Goal: Task Accomplishment & Management: Use online tool/utility

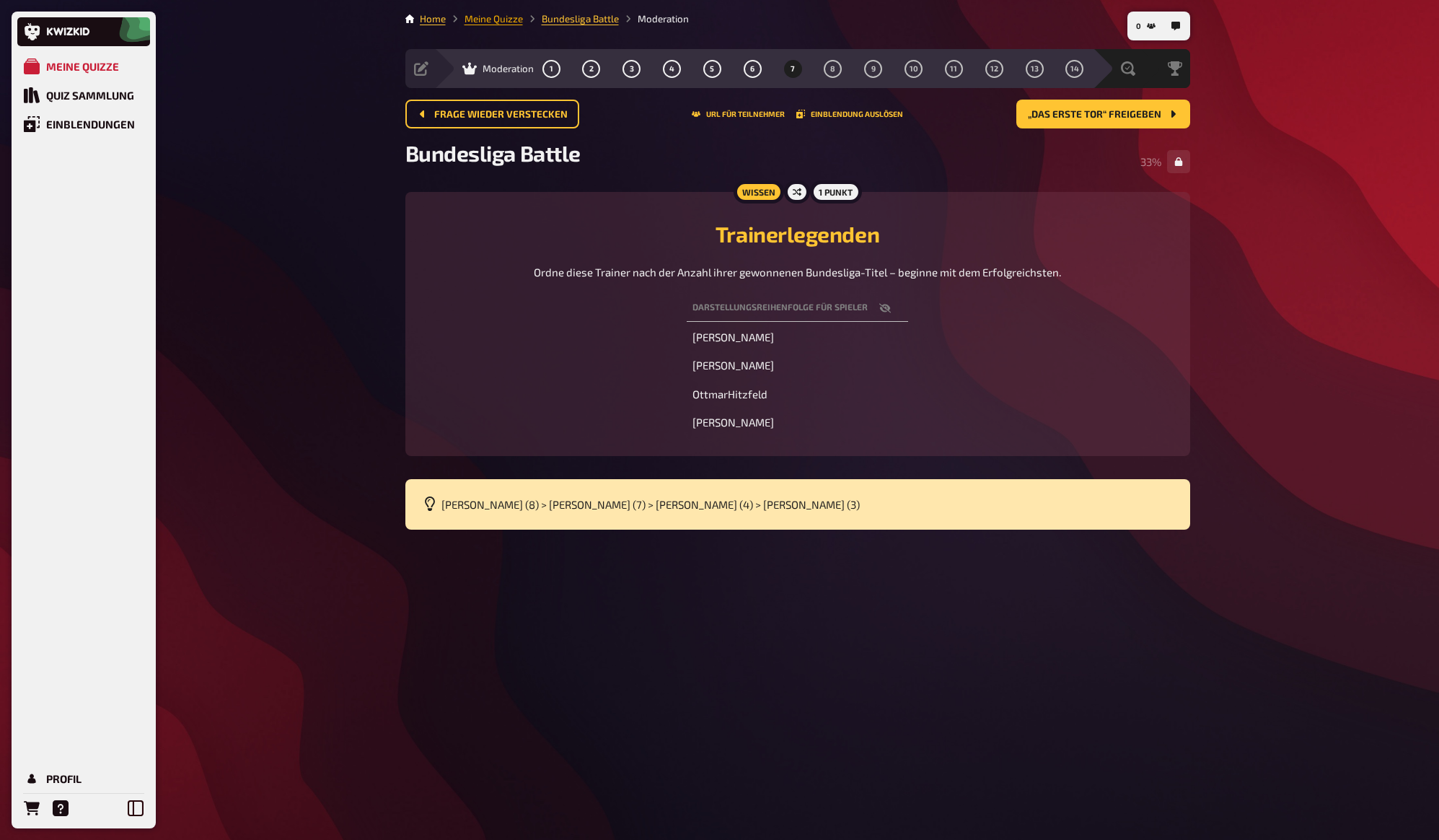
click at [498, 23] on link "Meine Quizze" at bounding box center [494, 19] width 58 height 12
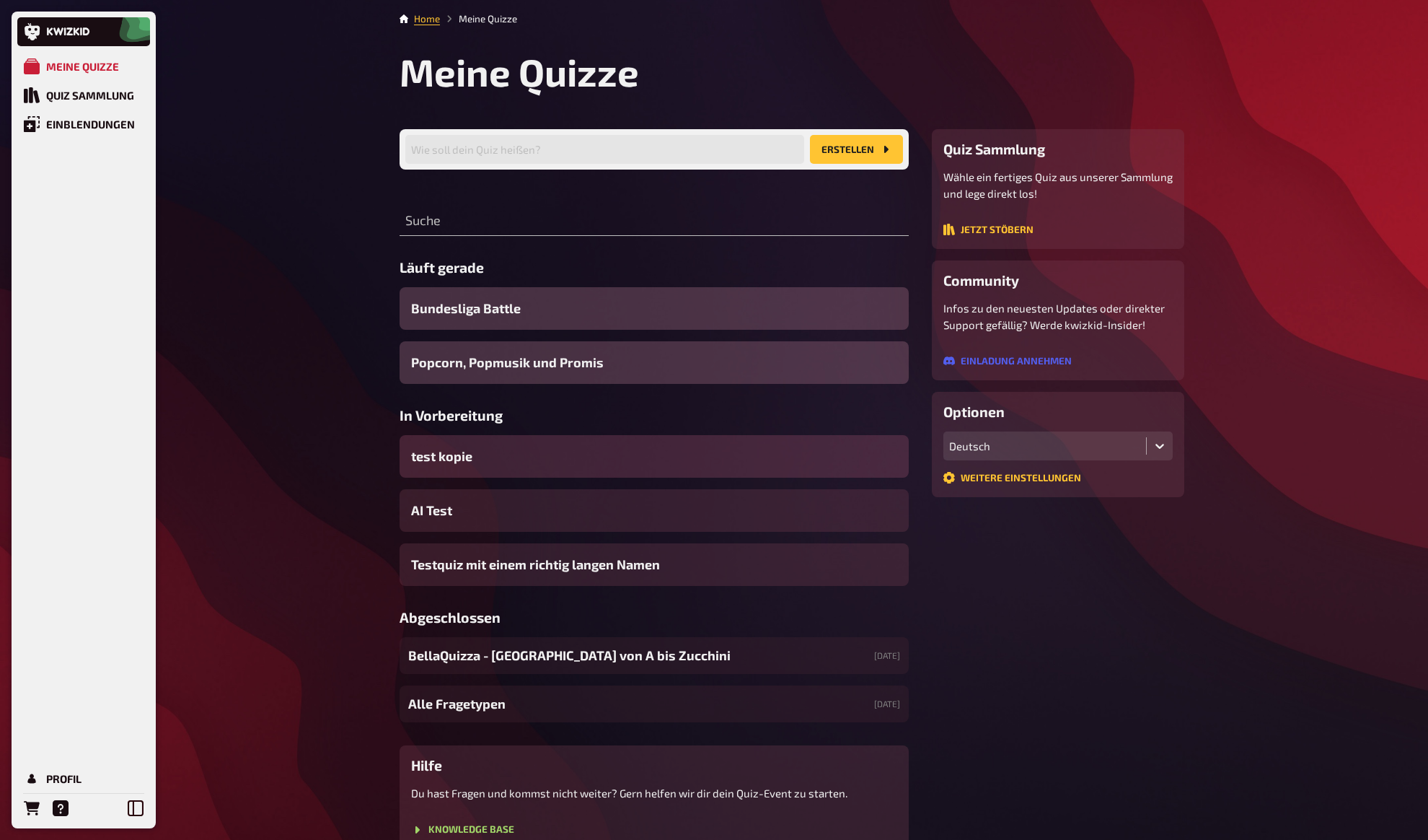
click at [455, 456] on span "test kopie" at bounding box center [442, 455] width 62 height 19
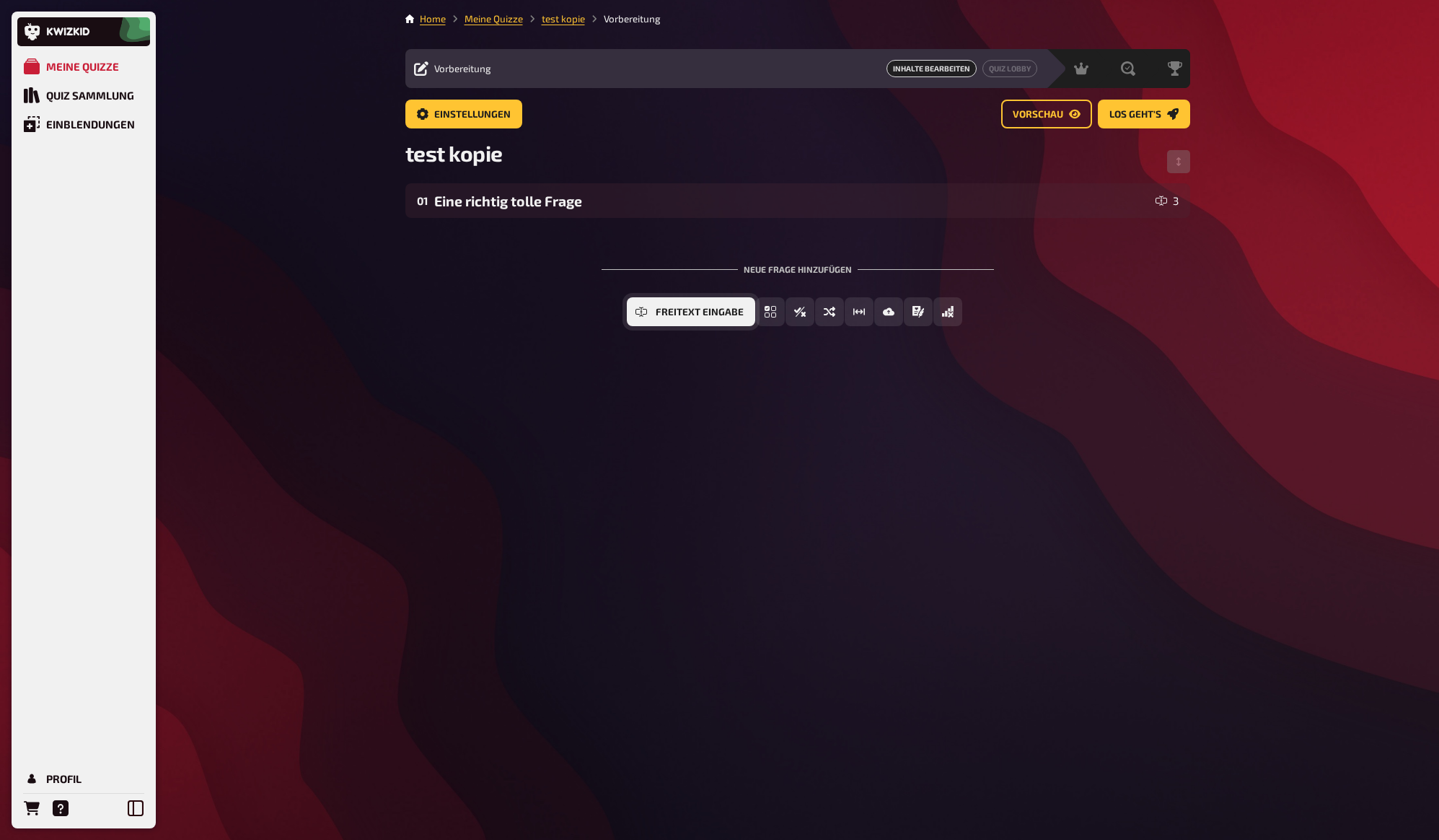
click at [682, 309] on span "Freitext Eingabe" at bounding box center [700, 312] width 88 height 10
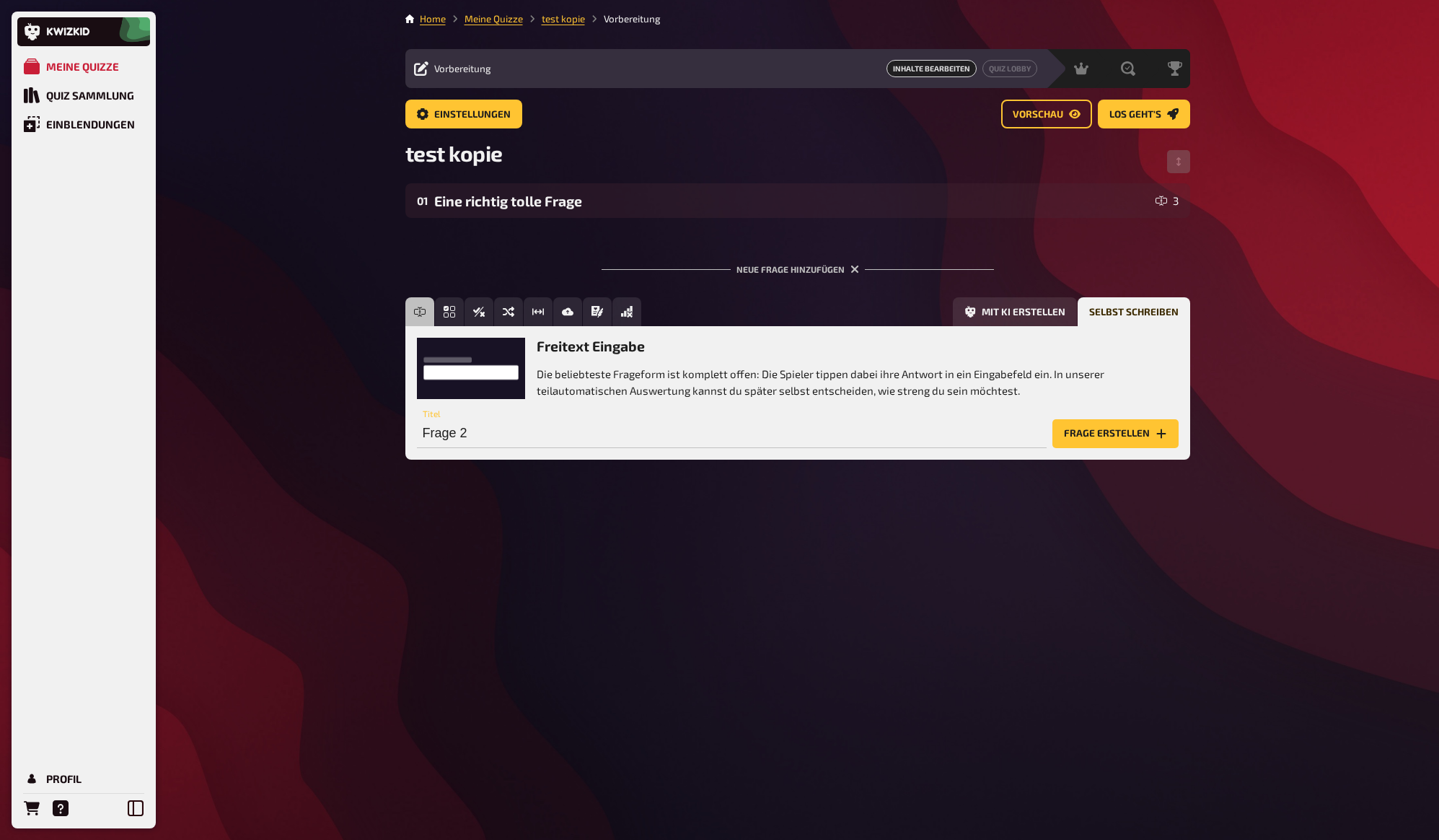
click at [1299, 215] on div "Meine Quizze Quiz Sammlung Einblendungen Profil Home Meine Quizze test kopie Vo…" at bounding box center [719, 420] width 1439 height 840
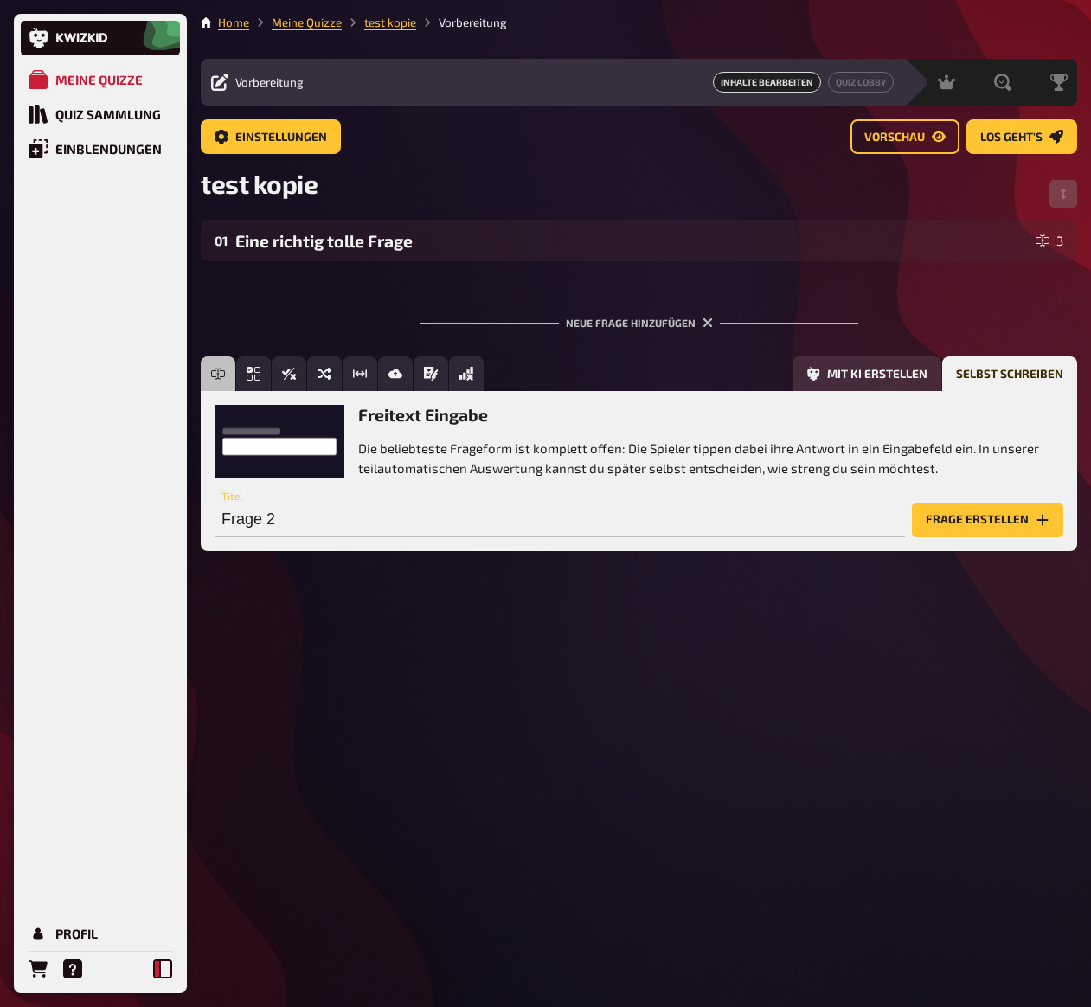
click at [169, 970] on icon at bounding box center [162, 968] width 19 height 19
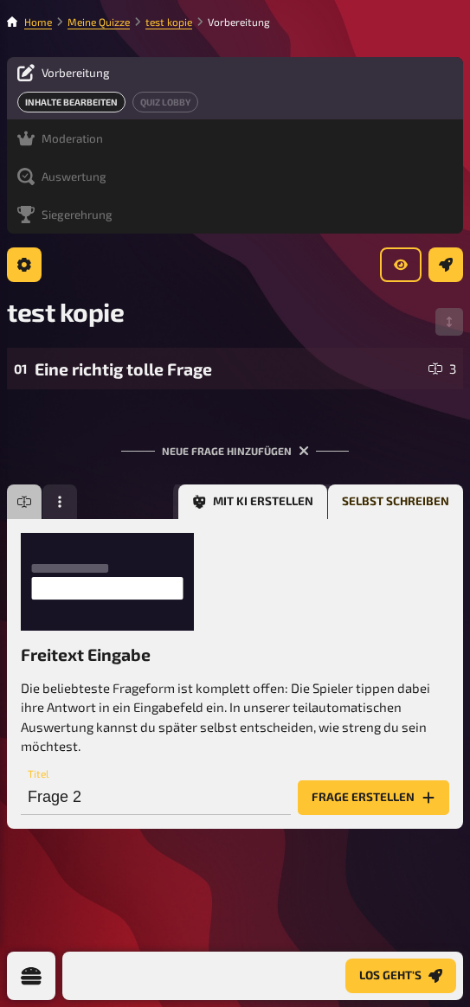
click at [240, 506] on button "Mit KI erstellen" at bounding box center [252, 501] width 149 height 35
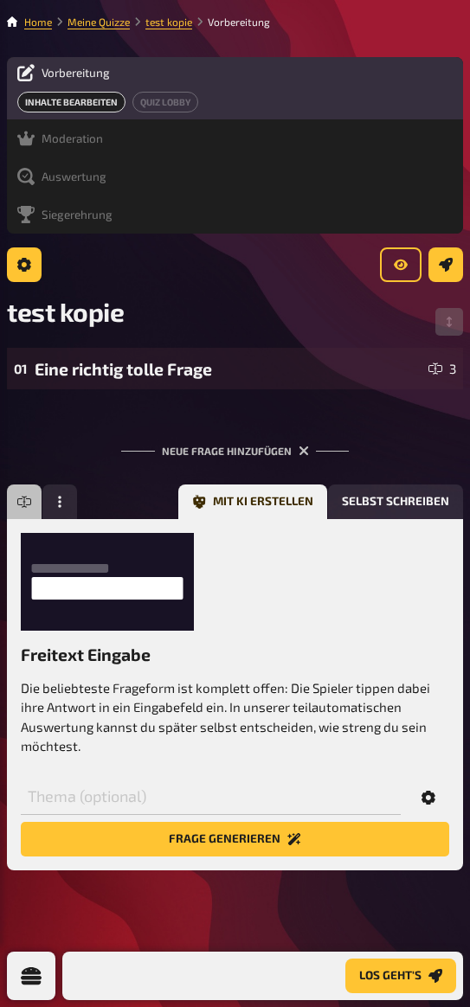
click at [432, 796] on icon "Options" at bounding box center [428, 797] width 14 height 14
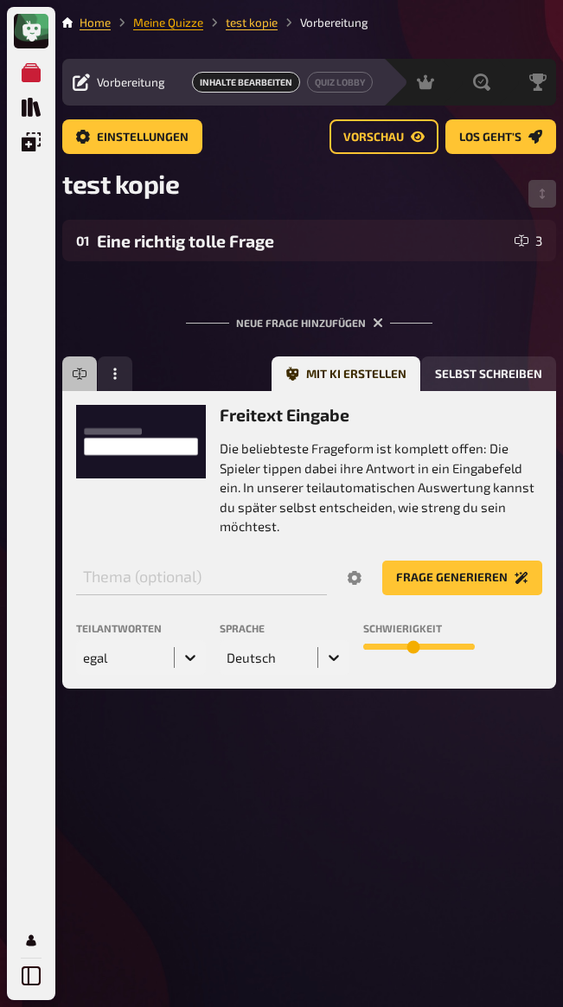
click at [176, 24] on link "Meine Quizze" at bounding box center [168, 23] width 70 height 14
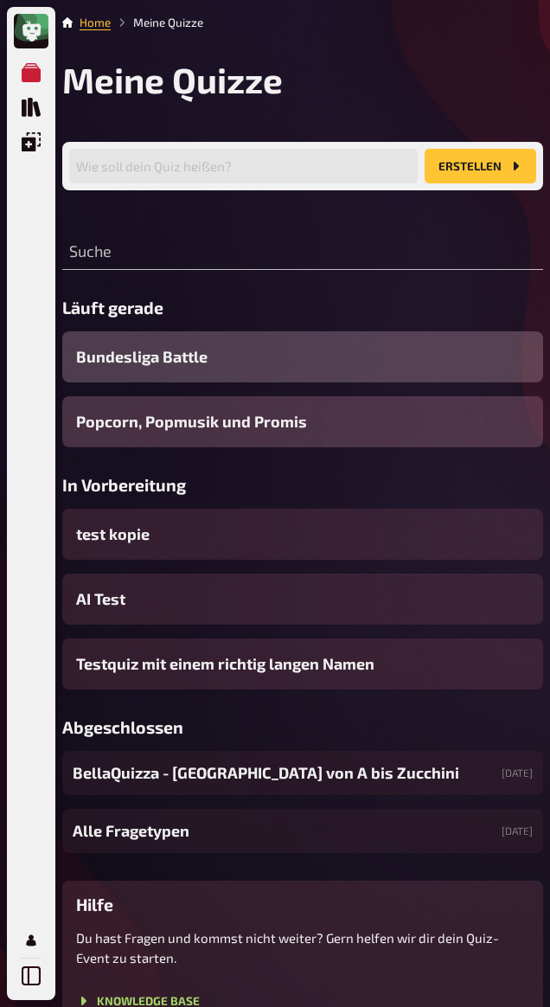
click at [150, 362] on span "Bundesliga Battle" at bounding box center [141, 356] width 131 height 23
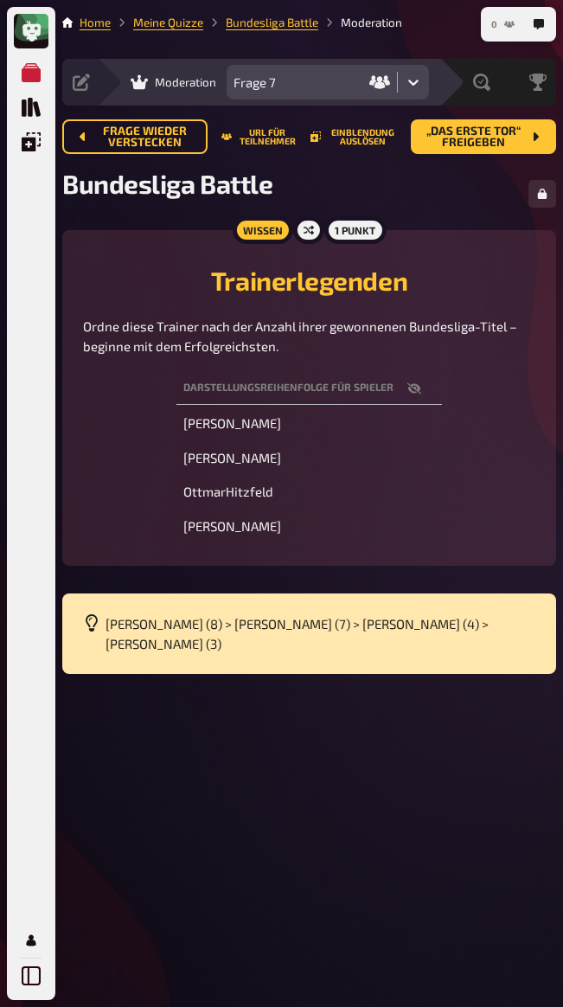
click at [491, 24] on span "0" at bounding box center [494, 25] width 6 height 10
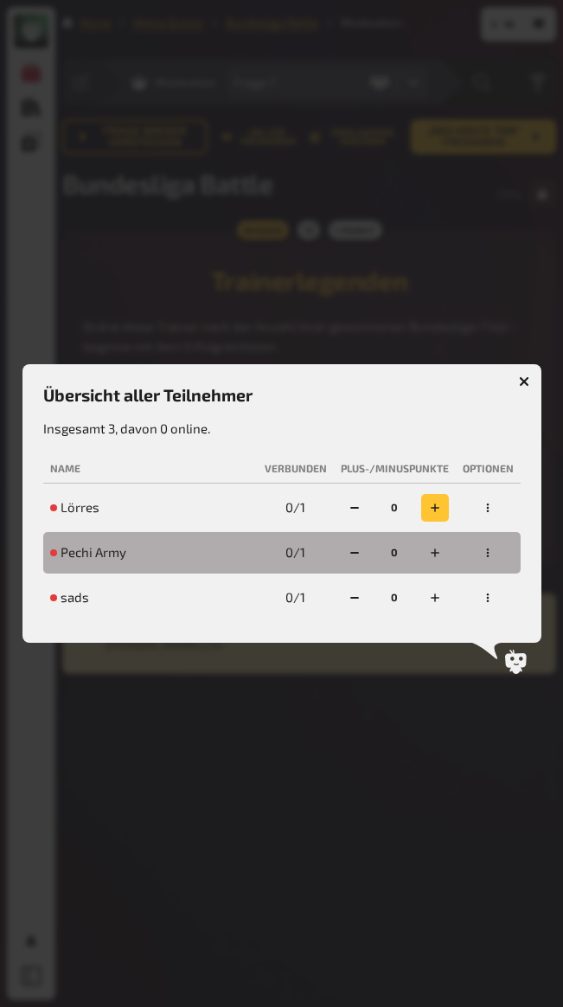
click at [433, 509] on icon "button" at bounding box center [435, 507] width 10 height 10
click at [349, 552] on icon "button" at bounding box center [354, 552] width 10 height 10
click at [473, 438] on div "Übersicht aller Teilnehmer Insgesamt 3, davon 0 online. Name Verbunden Plus-/Mi…" at bounding box center [281, 503] width 477 height 236
click at [295, 552] on td "0 / 1" at bounding box center [296, 553] width 76 height 42
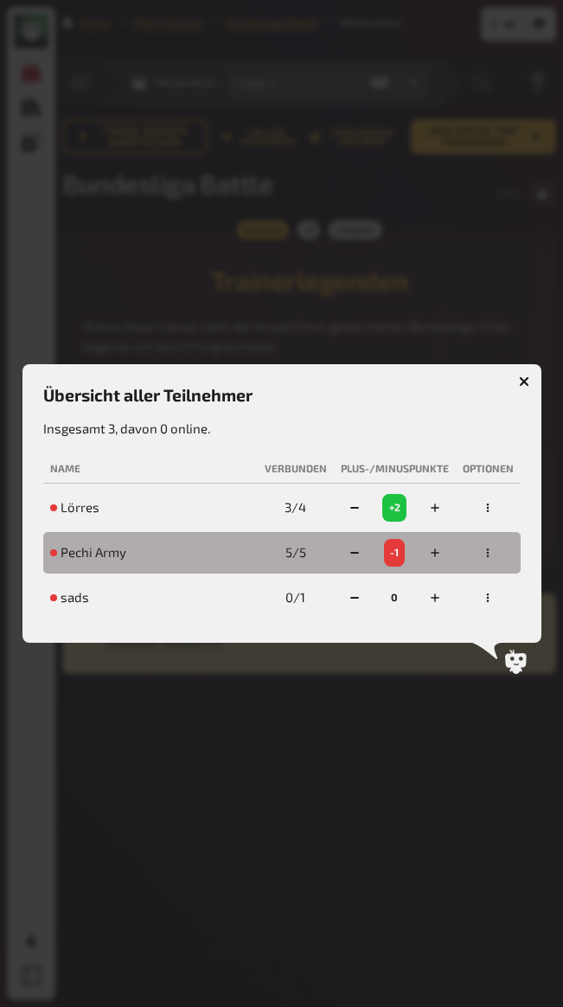
click at [299, 596] on td "0 / 1" at bounding box center [296, 598] width 76 height 42
click at [339, 419] on p "Insgesamt 3, davon 0 online." at bounding box center [281, 429] width 477 height 20
click at [493, 177] on div at bounding box center [281, 503] width 563 height 1007
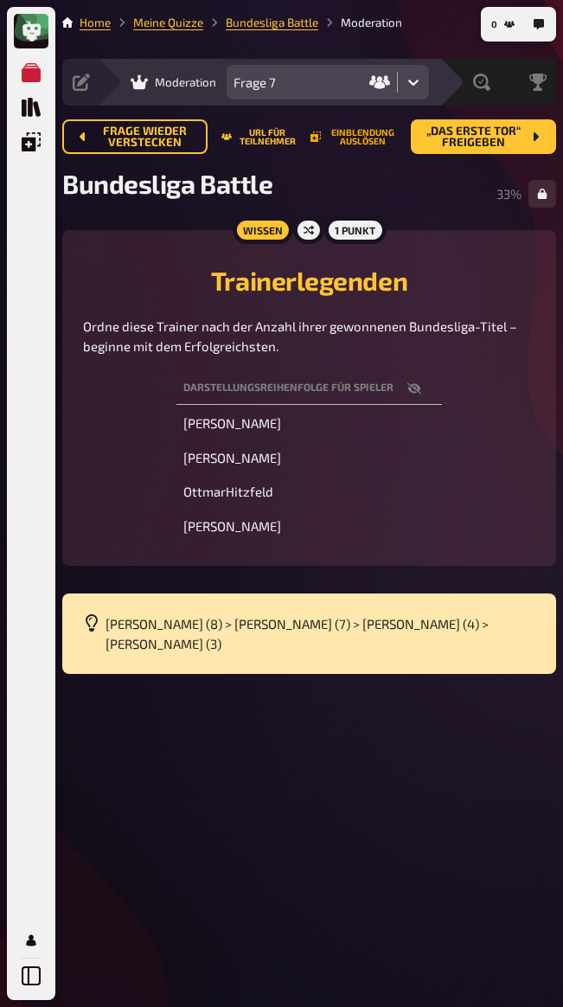
click at [357, 138] on button "Einblendung auslösen" at bounding box center [353, 137] width 86 height 18
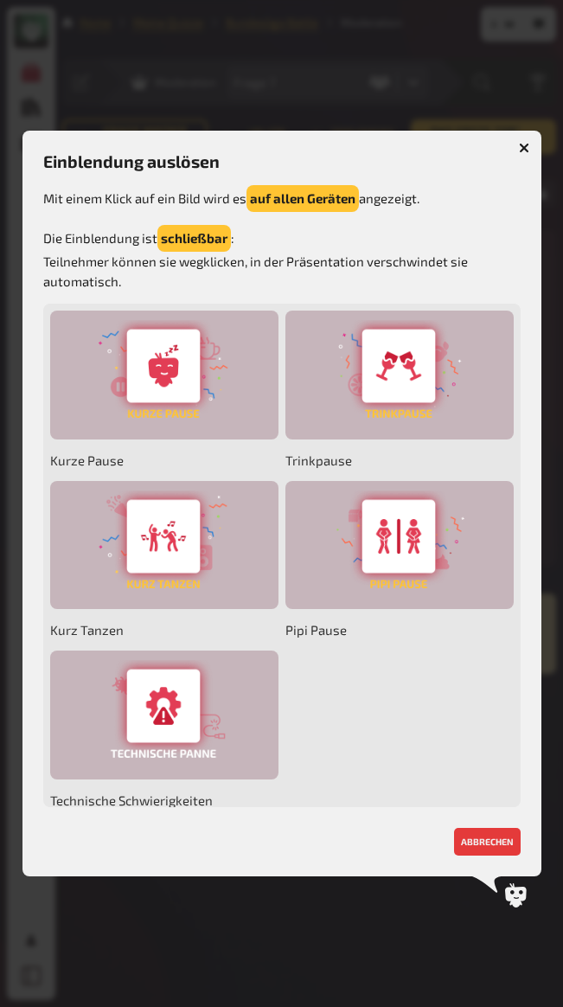
click at [440, 192] on p "Mit einem Klick auf ein Bild wird es auf allen Geräten angezeigt." at bounding box center [281, 198] width 477 height 27
click at [441, 189] on p "Mit einem Klick auf ein Bild wird es auf allen Geräten angezeigt." at bounding box center [281, 198] width 477 height 27
click at [407, 104] on div at bounding box center [281, 503] width 563 height 1007
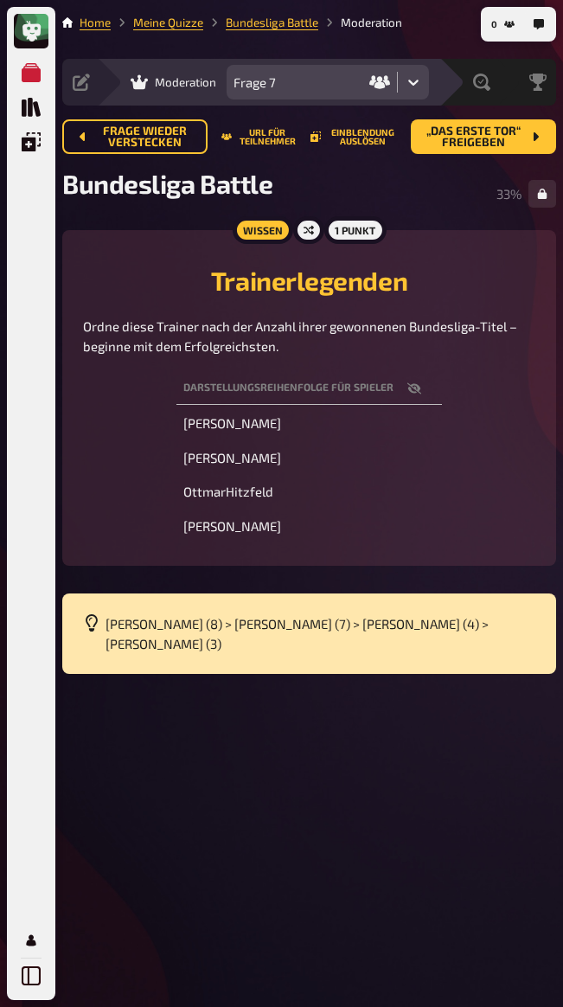
click at [415, 81] on icon at bounding box center [413, 83] width 10 height 6
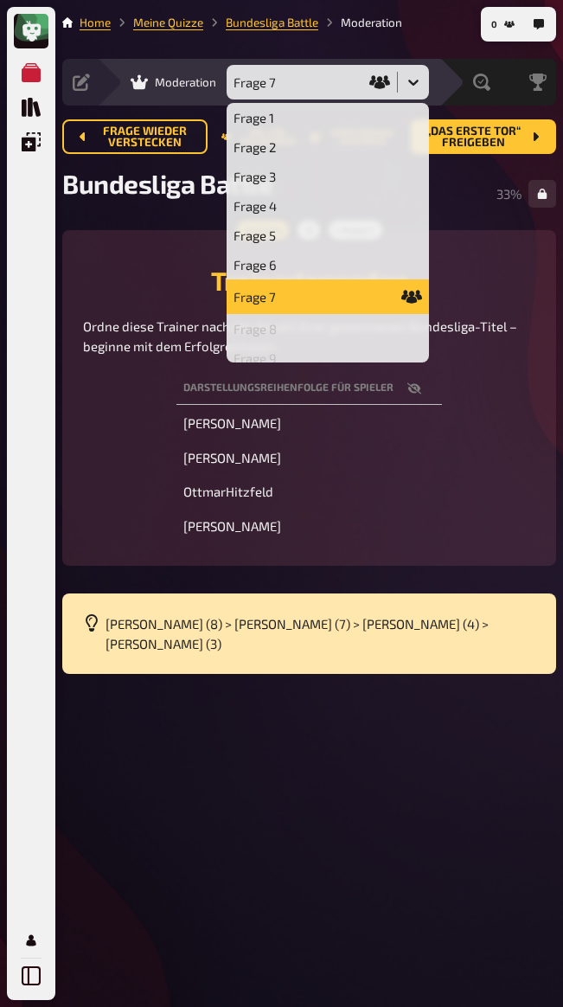
click at [415, 81] on icon at bounding box center [413, 83] width 10 height 6
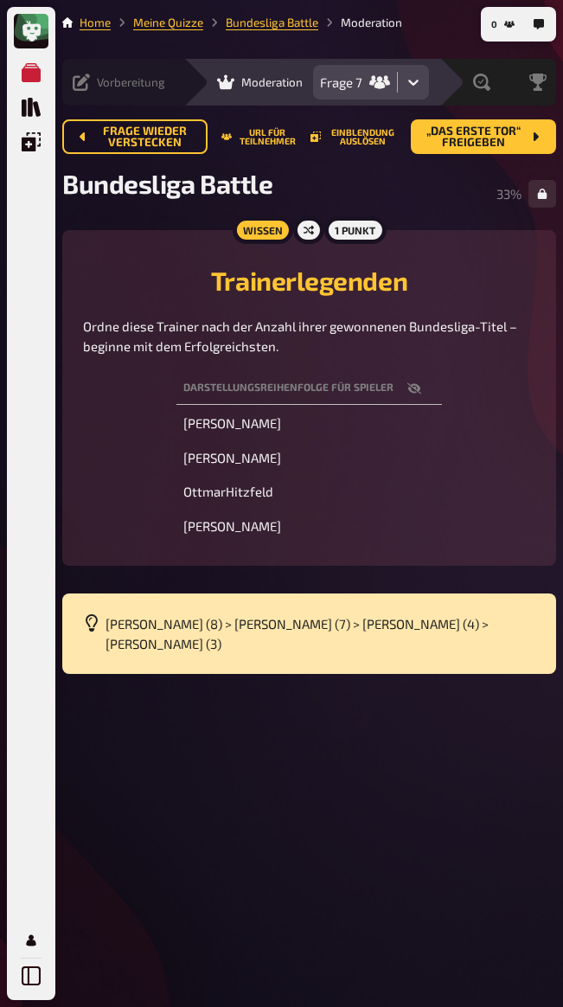
click at [87, 79] on icon at bounding box center [81, 82] width 17 height 17
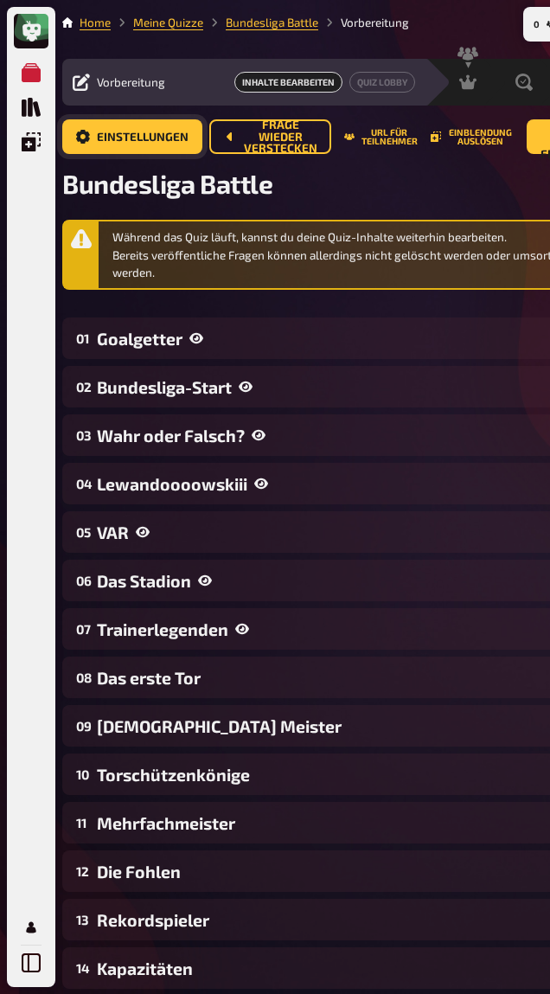
click at [125, 128] on button "Einstellungen" at bounding box center [132, 136] width 140 height 35
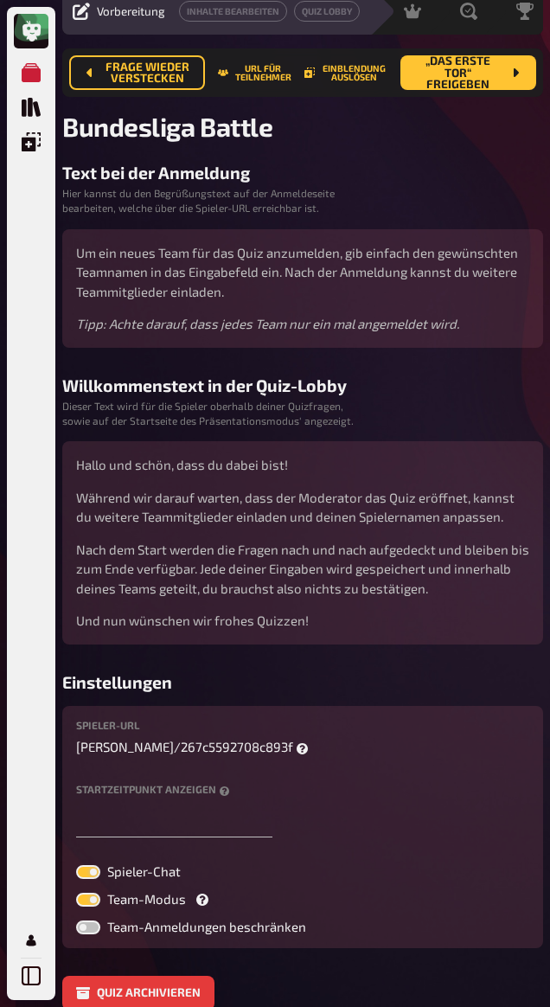
scroll to position [158, 0]
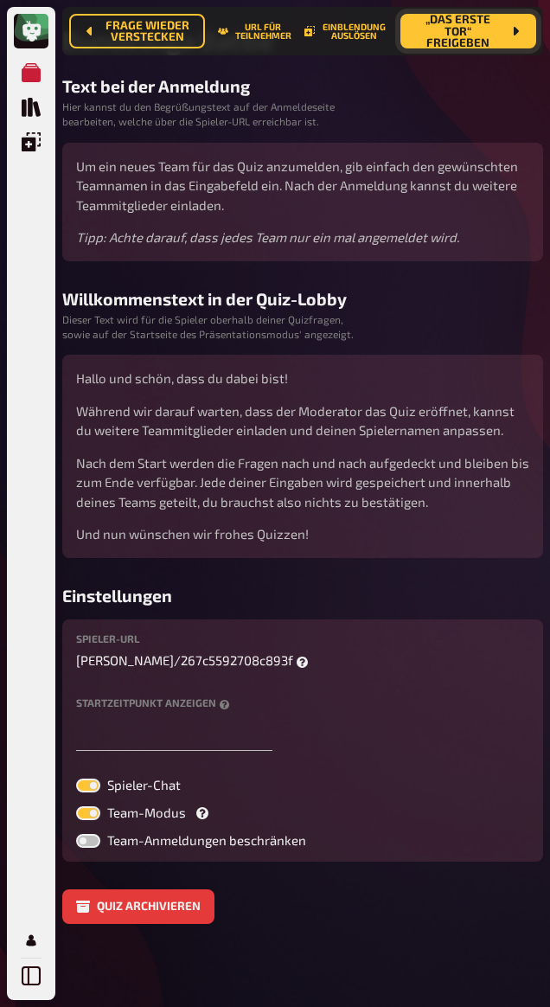
click at [459, 38] on span "„Das erste Tor“ freigeben" at bounding box center [457, 31] width 87 height 35
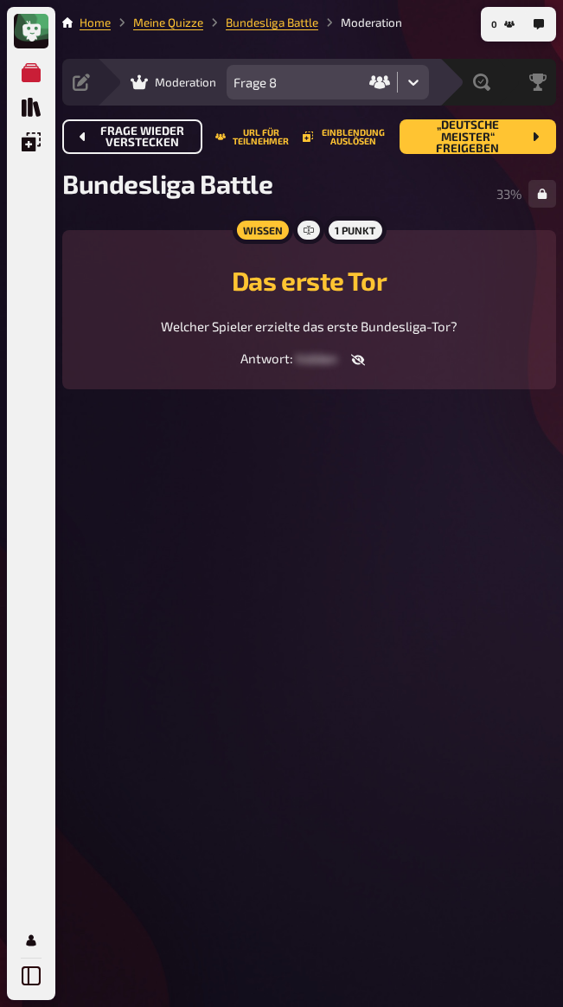
click at [123, 125] on span "Frage wieder verstecken" at bounding box center [143, 136] width 92 height 23
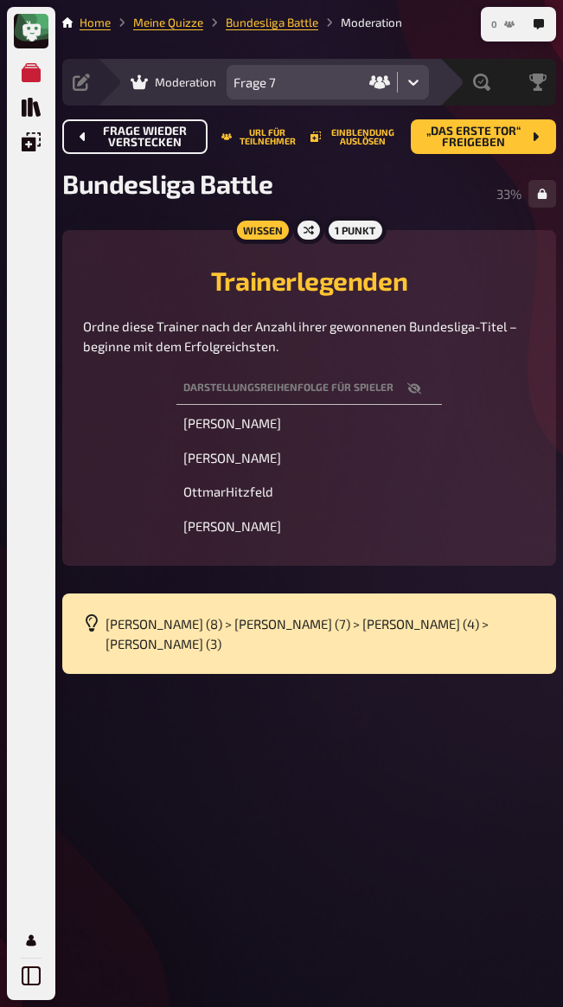
click at [508, 22] on icon "button" at bounding box center [509, 24] width 10 height 10
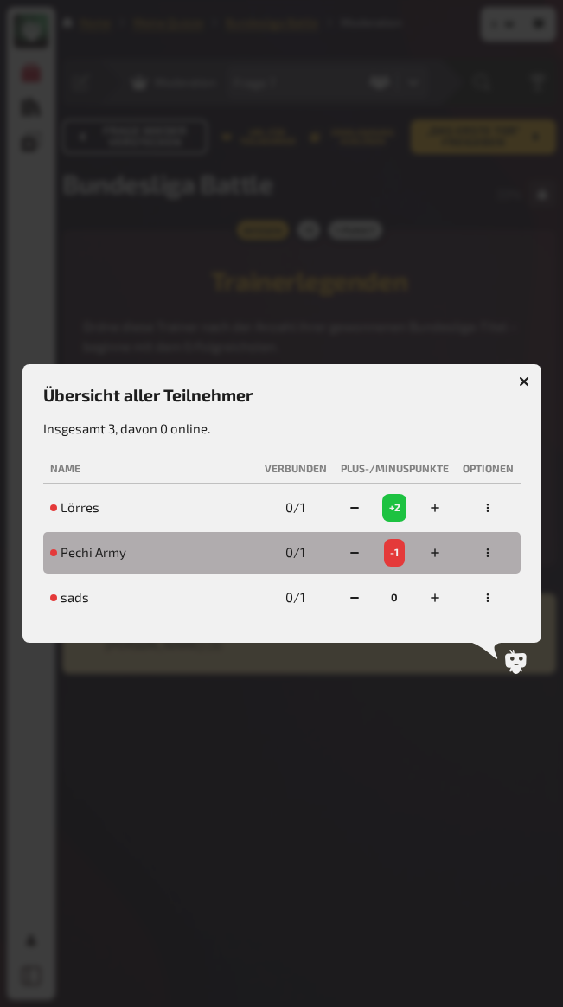
click at [490, 506] on icon "button" at bounding box center [488, 507] width 10 height 10
click at [489, 504] on icon "button" at bounding box center [488, 507] width 10 height 10
click at [364, 426] on p "Insgesamt 3, davon 0 online." at bounding box center [281, 429] width 477 height 20
click at [366, 414] on div "Übersicht aller Teilnehmer Insgesamt 3, davon 0 online. Name Verbunden Plus-/Mi…" at bounding box center [281, 503] width 477 height 236
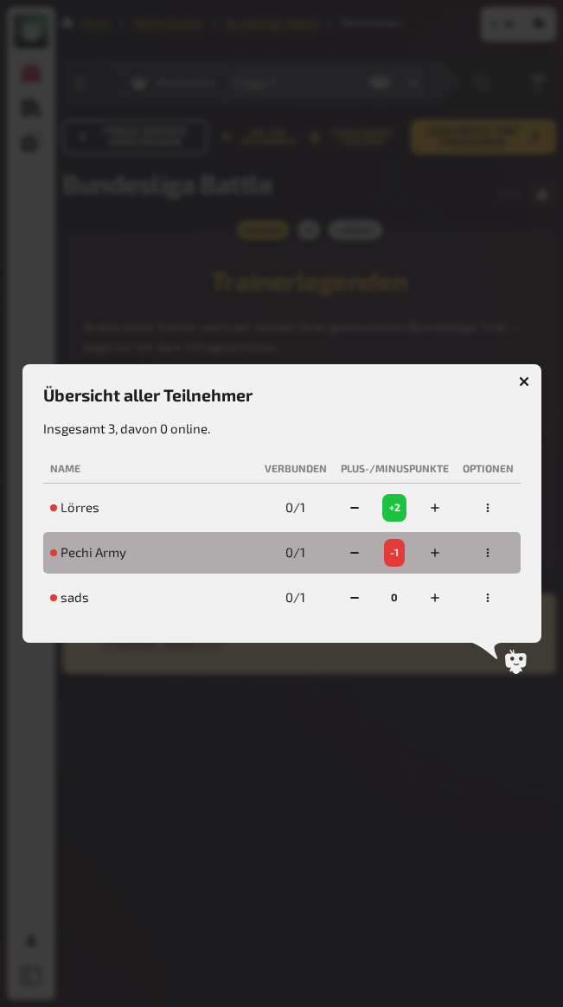
click at [366, 415] on div "Übersicht aller Teilnehmer Insgesamt 3, davon 0 online. Name Verbunden Plus-/Mi…" at bounding box center [281, 503] width 477 height 236
click at [488, 509] on icon "button" at bounding box center [488, 507] width 10 height 10
click at [370, 246] on div at bounding box center [281, 503] width 563 height 1007
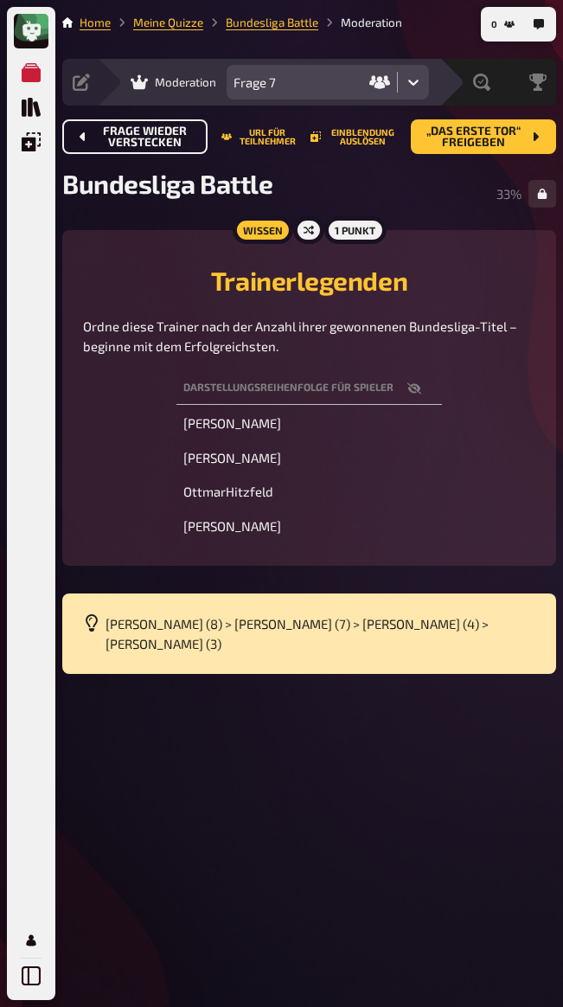
click at [431, 264] on div "Trainerlegenden [PERSON_NAME] diese Trainer nach der Anzahl ihrer gewonnenen Bu…" at bounding box center [309, 303] width 452 height 105
click at [419, 77] on span "Auswertung" at bounding box center [443, 82] width 65 height 14
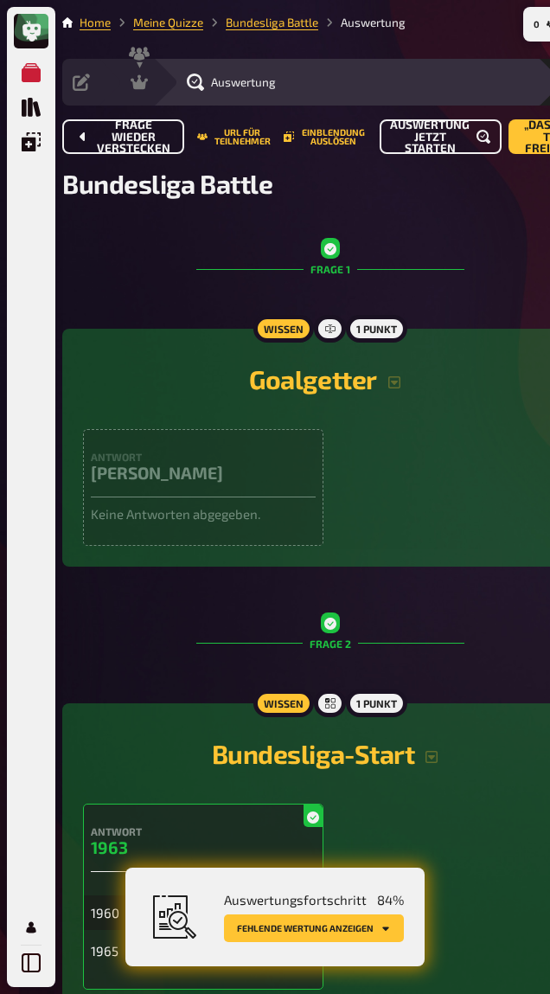
click at [430, 135] on span "Auswertung jetzt starten" at bounding box center [430, 136] width 80 height 35
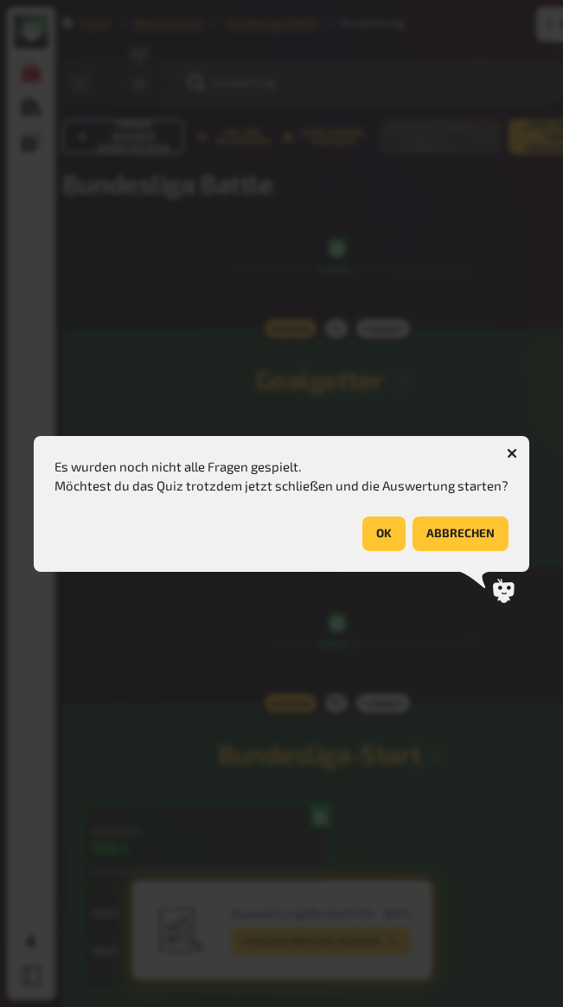
click at [387, 531] on button "OK" at bounding box center [383, 533] width 43 height 35
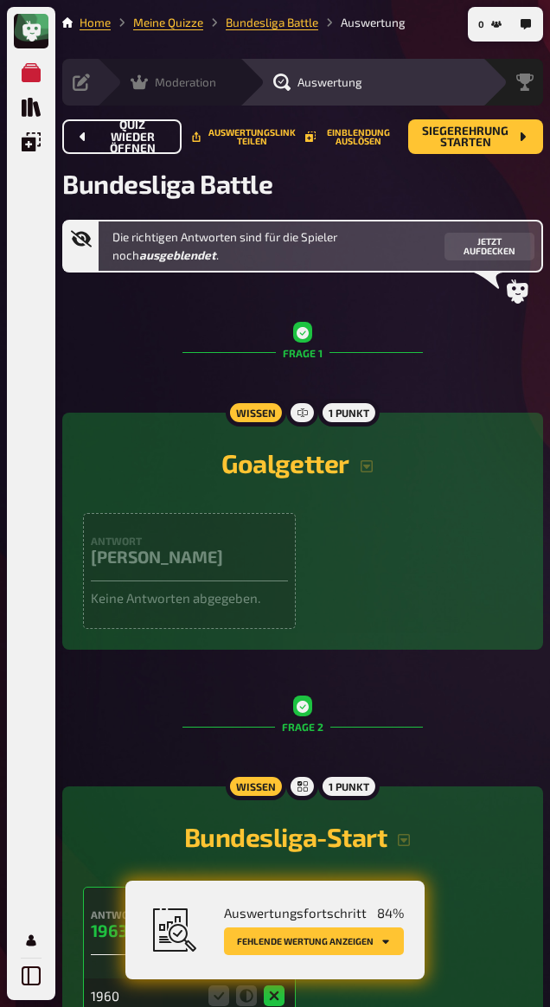
click at [163, 79] on span "Moderation" at bounding box center [185, 82] width 61 height 14
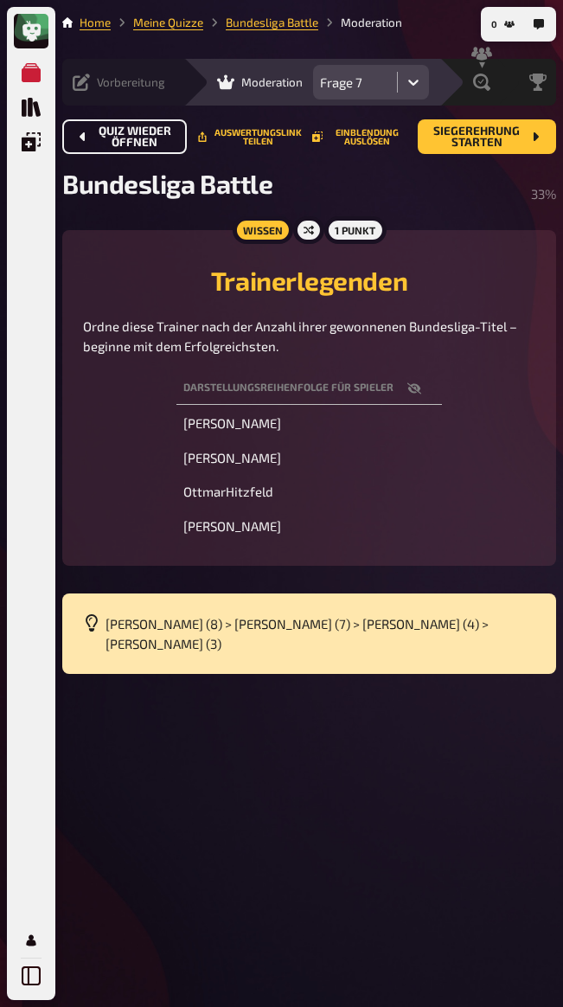
click at [86, 87] on icon at bounding box center [81, 82] width 17 height 17
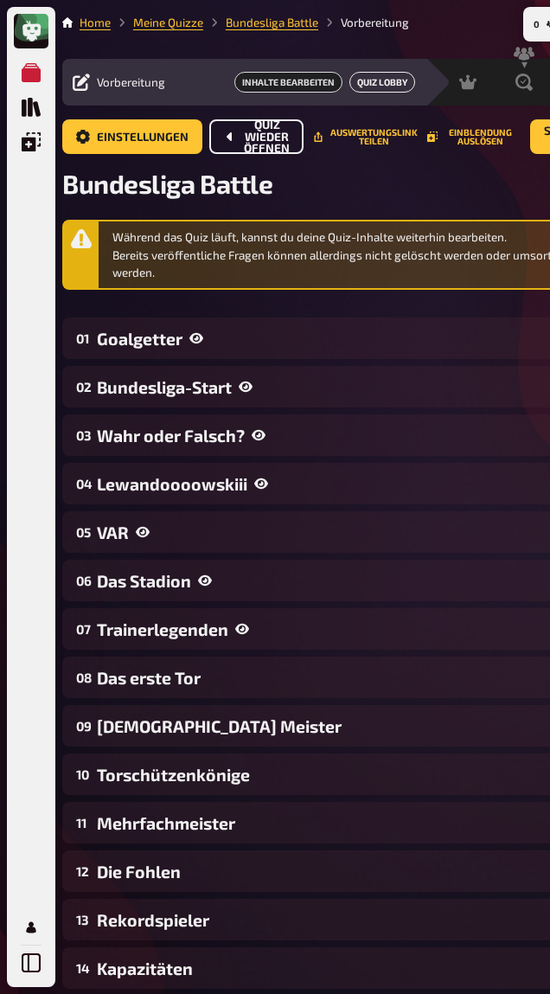
click at [400, 87] on button "Quiz Lobby" at bounding box center [382, 82] width 66 height 21
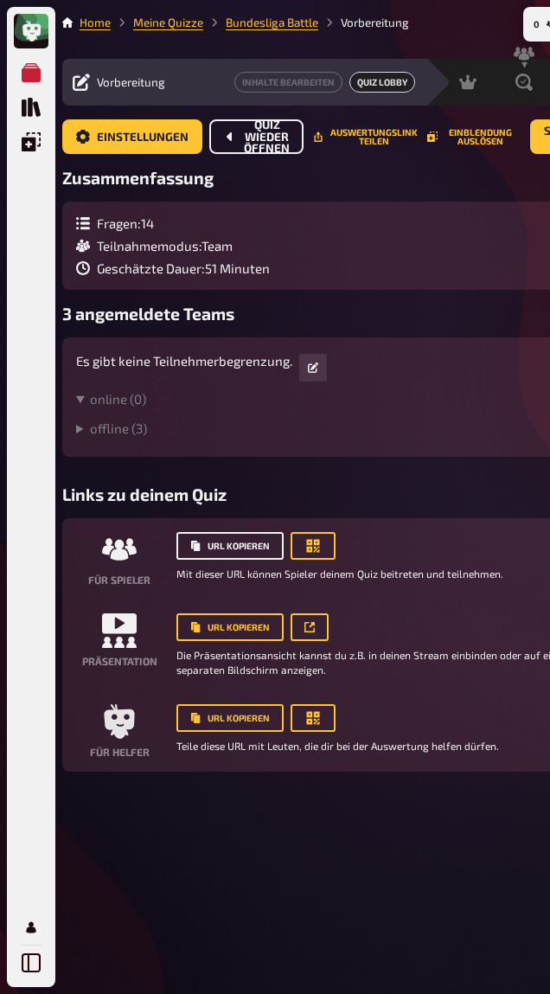
click at [256, 548] on button "URL kopieren" at bounding box center [229, 546] width 107 height 28
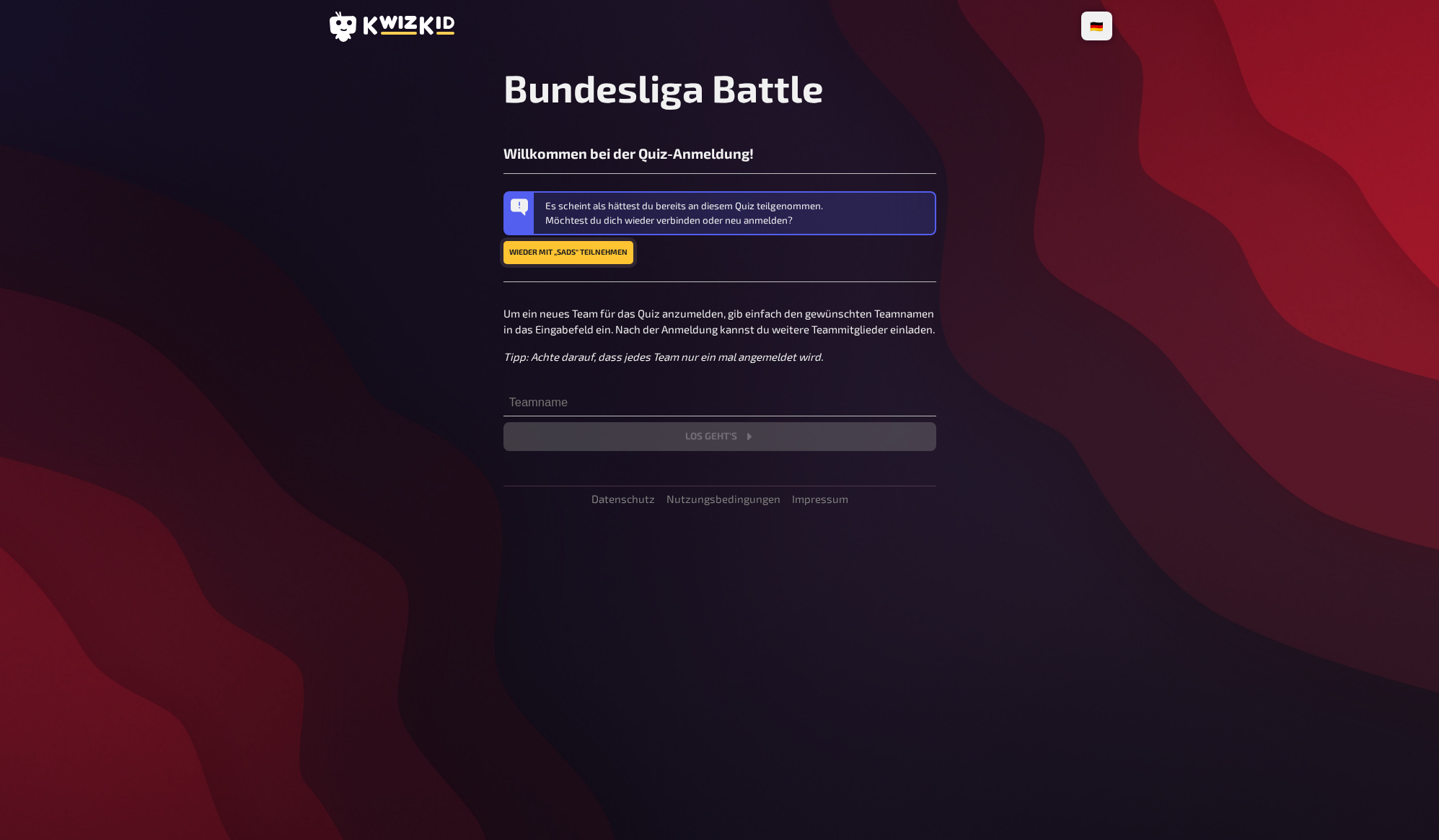
click at [580, 254] on button "Wieder mit „sads“ teilnehmen" at bounding box center [569, 253] width 130 height 23
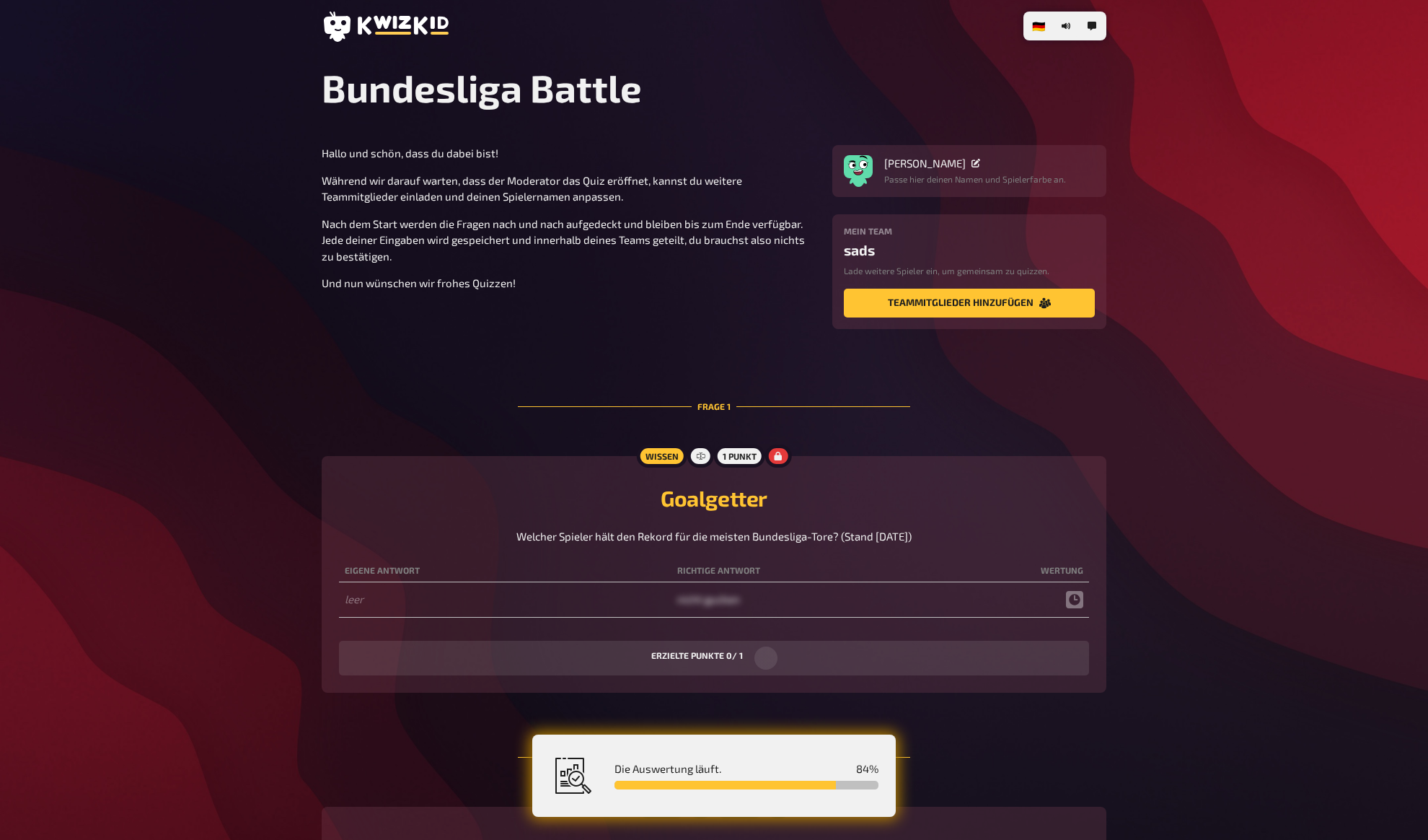
drag, startPoint x: 322, startPoint y: 396, endPoint x: 301, endPoint y: 411, distance: 25.8
